Goal: Task Accomplishment & Management: Use online tool/utility

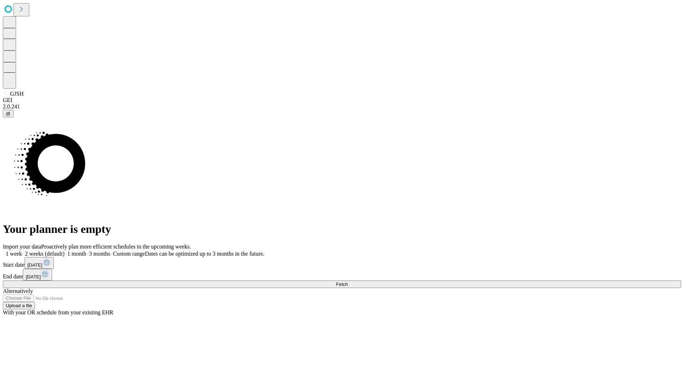
click at [347, 282] on span "Fetch" at bounding box center [342, 284] width 12 height 5
